Goal: Task Accomplishment & Management: Manage account settings

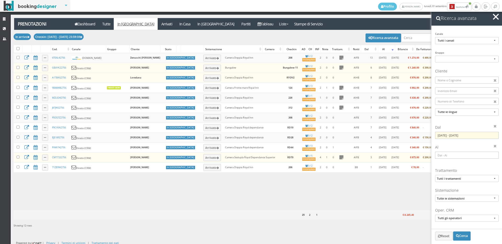
select select
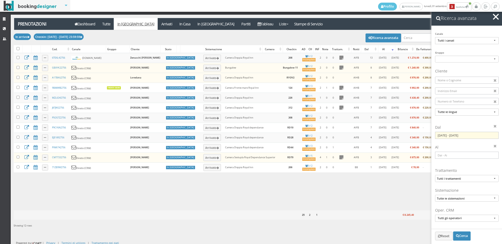
select select
click at [496, 17] on span "button" at bounding box center [496, 17] width 6 height 6
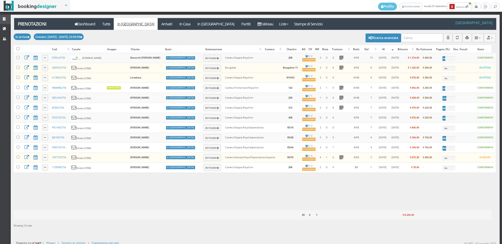
click at [6, 19] on icon at bounding box center [5, 19] width 4 height 3
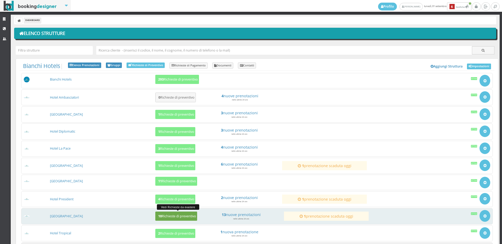
click at [166, 216] on h5 "10 Richieste di preventivo" at bounding box center [176, 216] width 39 height 4
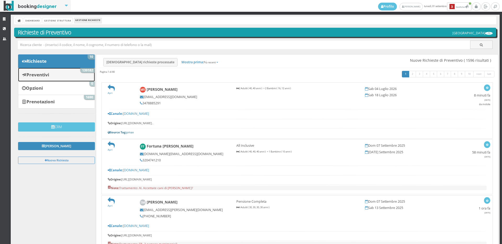
click at [50, 75] on link "Preventivi 139182" at bounding box center [56, 75] width 77 height 14
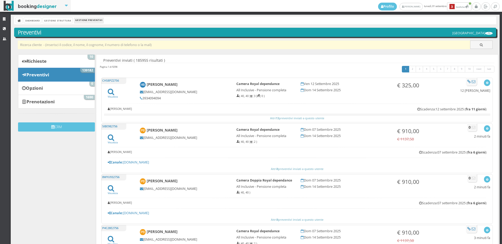
click at [84, 46] on input "text" at bounding box center [244, 45] width 452 height 9
paste input "[EMAIL_ADDRESS][DOMAIN_NAME]"
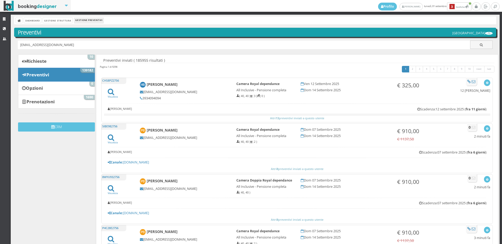
type input "[EMAIL_ADDRESS][DOMAIN_NAME]"
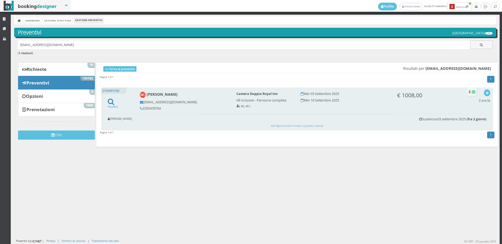
click at [159, 107] on h5 "3355478764" at bounding box center [184, 108] width 89 height 4
copy h5 "3355478764"
click at [486, 92] on icon "button" at bounding box center [487, 93] width 3 height 3
click at [460, 118] on link "Visualizza sul sito" at bounding box center [469, 118] width 41 height 6
